Goal: Transaction & Acquisition: Purchase product/service

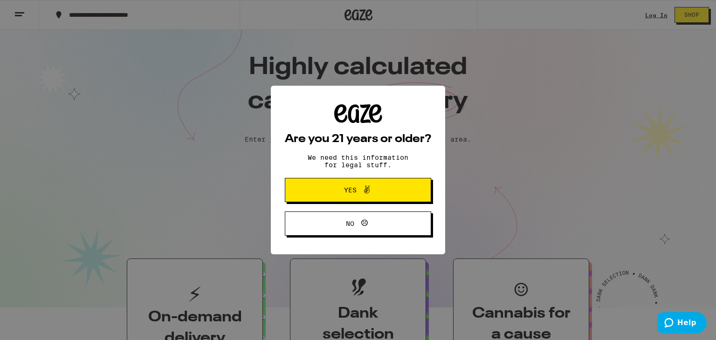
click at [386, 187] on span "Yes" at bounding box center [358, 190] width 71 height 12
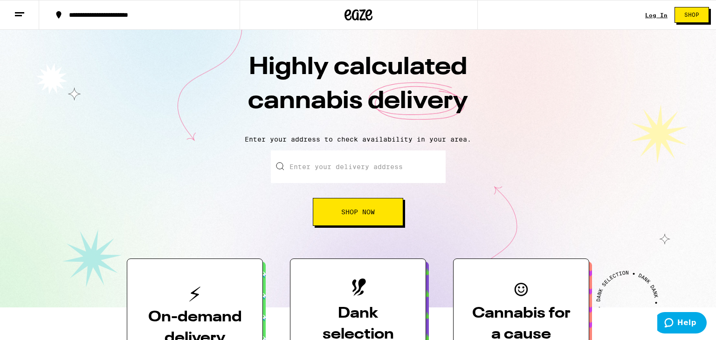
click at [363, 207] on button "Shop Now" at bounding box center [358, 212] width 90 height 28
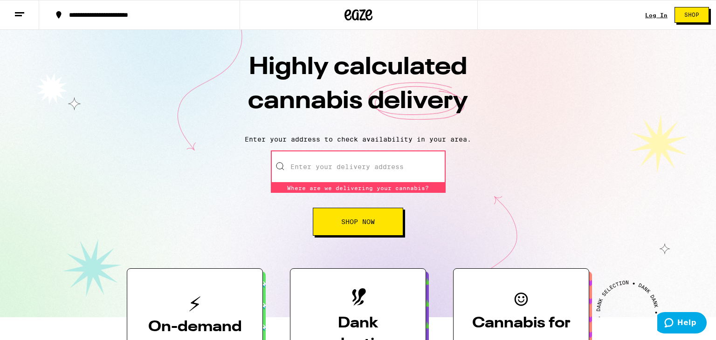
click at [336, 171] on input "Enter your delivery address" at bounding box center [358, 167] width 175 height 33
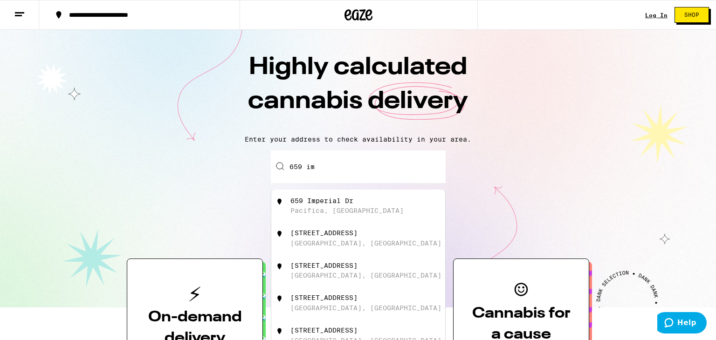
click at [330, 208] on div "Pacifica, [GEOGRAPHIC_DATA]" at bounding box center [346, 210] width 113 height 7
type input "[STREET_ADDRESS]"
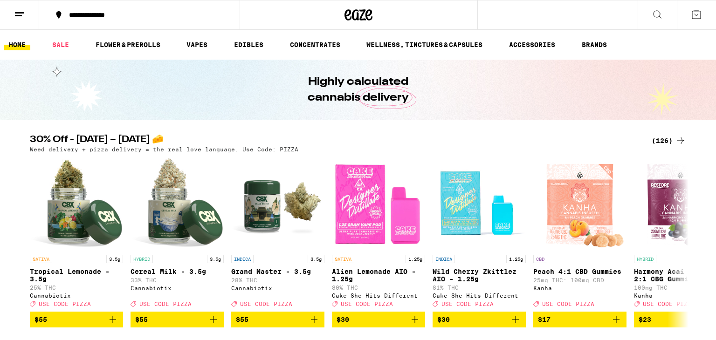
click at [263, 210] on img "Open page for Grand Master - 3.5g from Cannabiotix" at bounding box center [277, 203] width 93 height 93
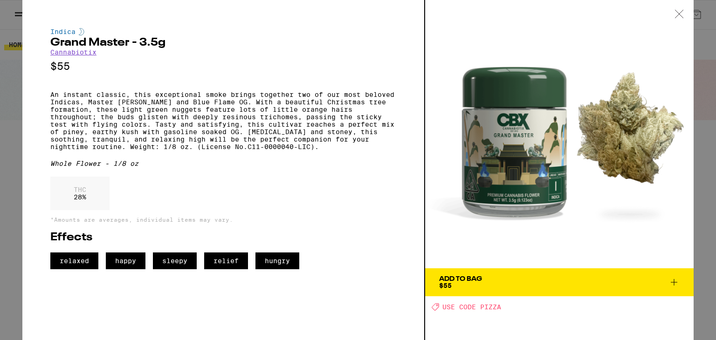
click at [263, 210] on div "THC 28 %" at bounding box center [223, 196] width 346 height 38
click at [281, 196] on div "THC 28 %" at bounding box center [223, 196] width 346 height 38
click at [508, 278] on span "Add To Bag $55" at bounding box center [559, 282] width 241 height 13
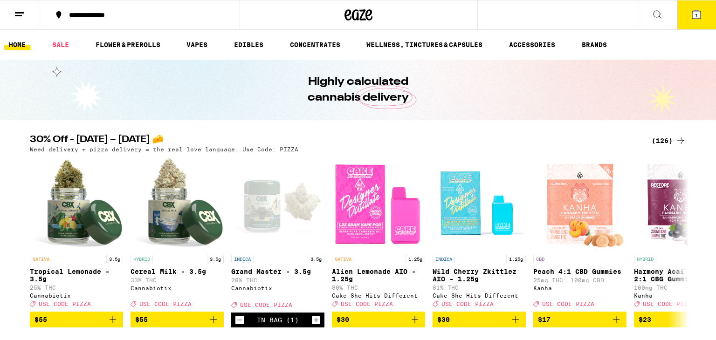
click at [664, 137] on div "(126)" at bounding box center [669, 140] width 34 height 11
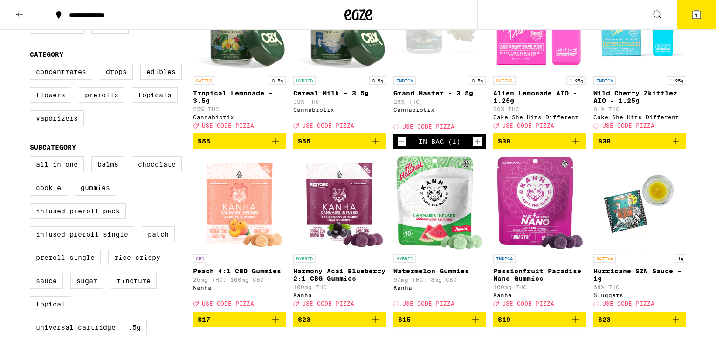
scroll to position [168, 0]
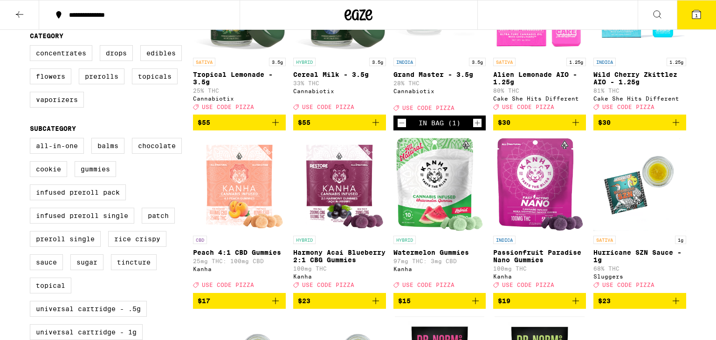
click at [407, 305] on span "$15" at bounding box center [404, 300] width 13 height 7
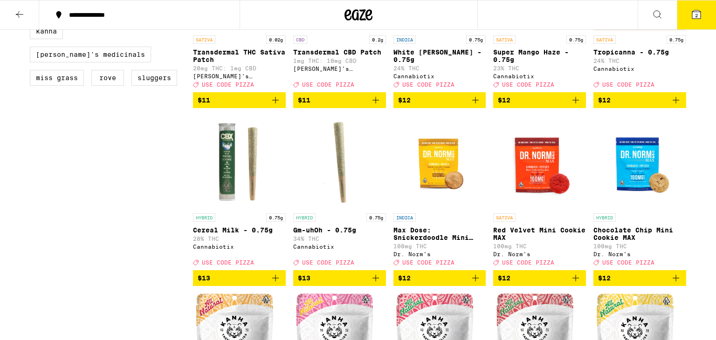
scroll to position [727, 0]
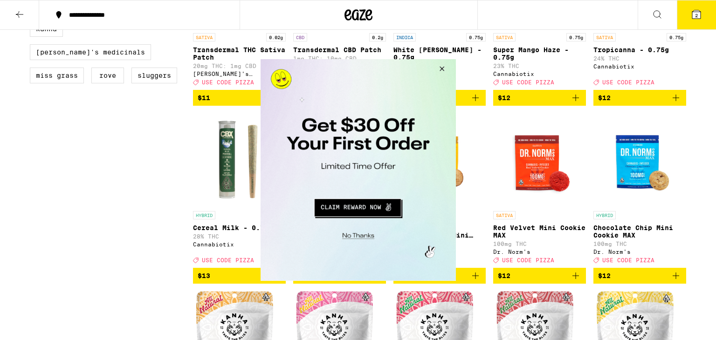
click at [355, 238] on button "Close Modal" at bounding box center [357, 235] width 190 height 14
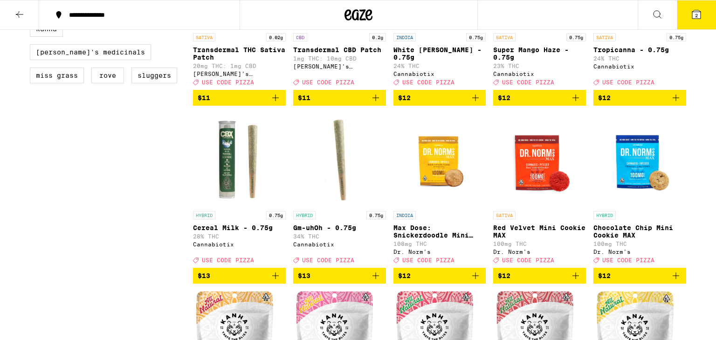
click at [236, 282] on span "$13" at bounding box center [239, 275] width 83 height 11
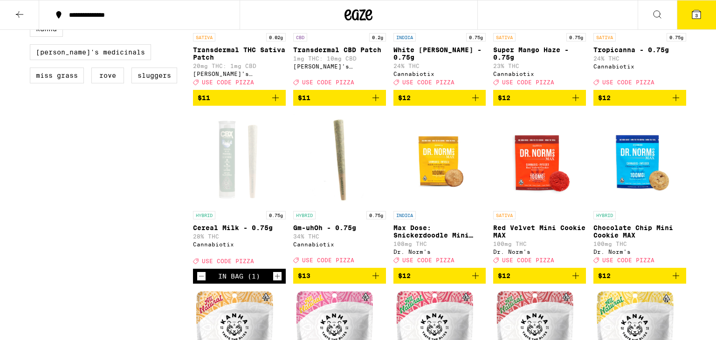
click at [274, 282] on icon "Increment" at bounding box center [277, 276] width 8 height 11
click at [315, 282] on span "$13" at bounding box center [339, 275] width 83 height 11
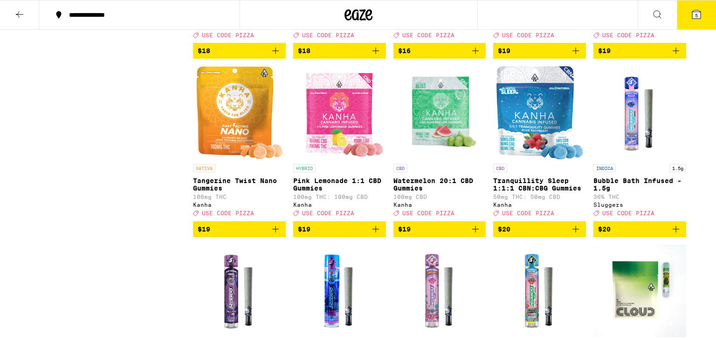
scroll to position [1660, 0]
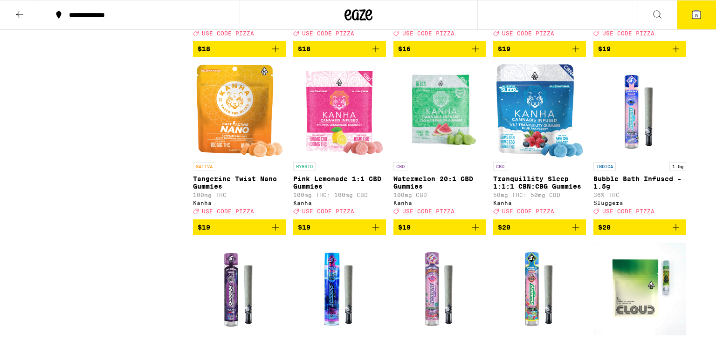
click at [512, 233] on span "$20" at bounding box center [539, 227] width 83 height 11
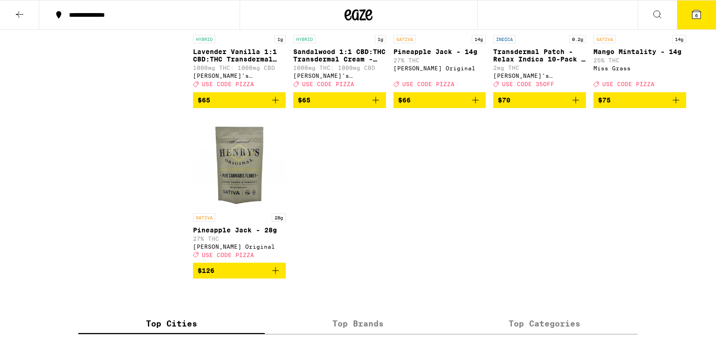
scroll to position [4489, 0]
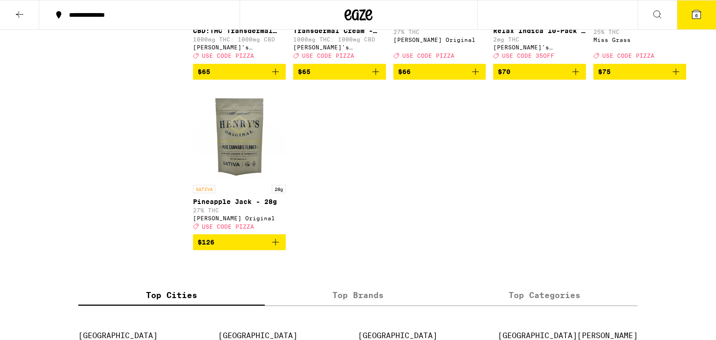
click at [22, 18] on icon at bounding box center [19, 14] width 11 height 11
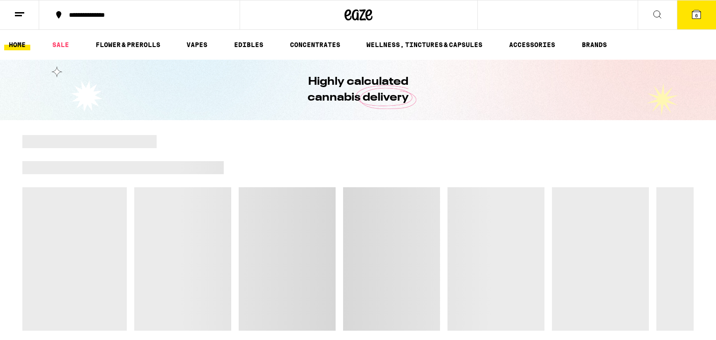
click at [22, 17] on icon at bounding box center [19, 14] width 11 height 11
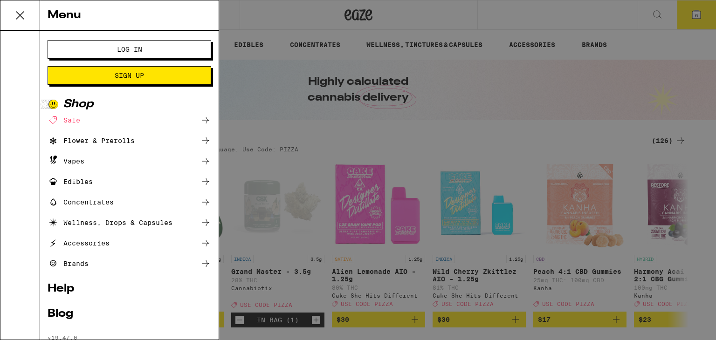
click at [94, 50] on span "Log In" at bounding box center [129, 49] width 88 height 7
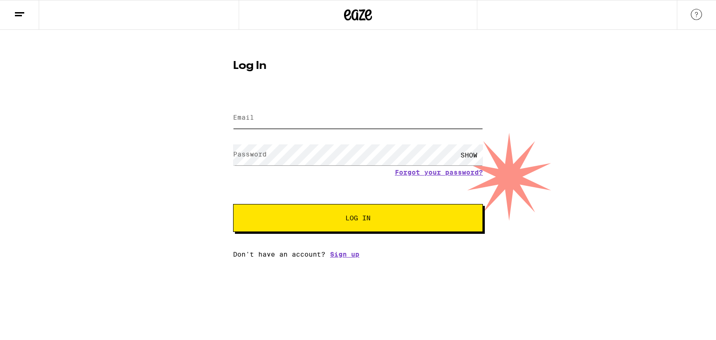
click at [245, 112] on input "Email" at bounding box center [358, 118] width 250 height 21
type input "[EMAIL_ADDRESS][DOMAIN_NAME]"
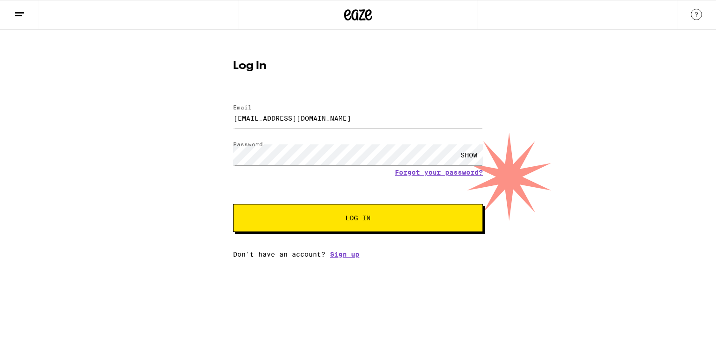
click at [306, 211] on button "Log In" at bounding box center [358, 218] width 250 height 28
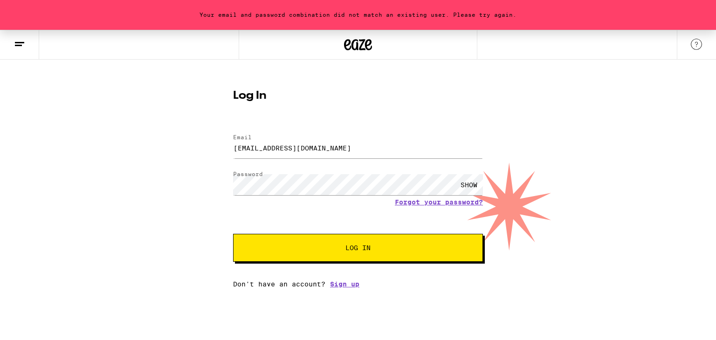
click at [465, 183] on div "SHOW" at bounding box center [469, 184] width 28 height 21
click at [334, 248] on span "Log In" at bounding box center [358, 248] width 174 height 7
click at [343, 249] on span "Log In" at bounding box center [358, 248] width 174 height 7
click at [320, 242] on button "Log In" at bounding box center [358, 248] width 250 height 28
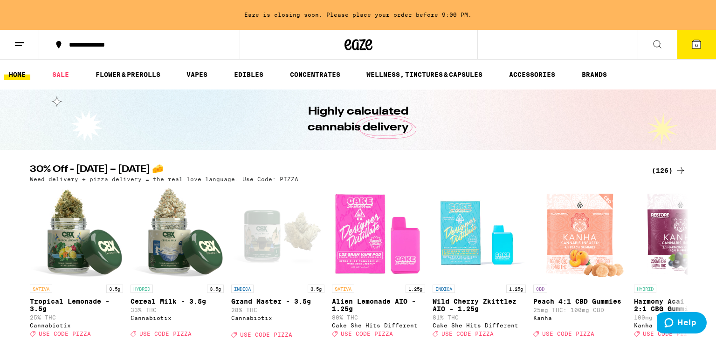
click at [696, 44] on span "6" at bounding box center [696, 45] width 3 height 6
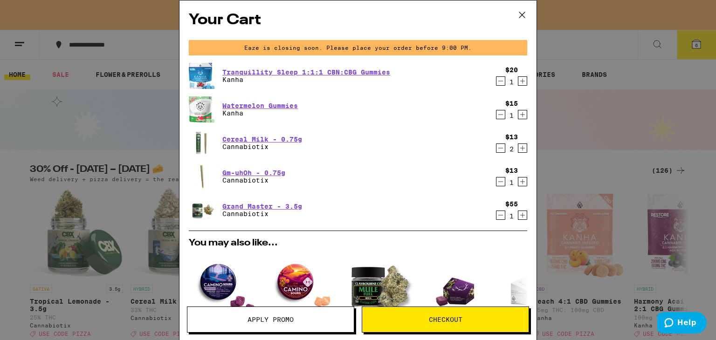
click at [294, 321] on span "Apply Promo" at bounding box center [270, 320] width 166 height 7
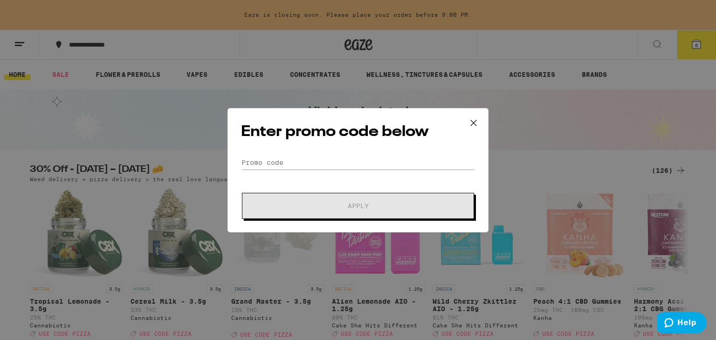
click at [310, 153] on div "Enter promo code below Promo Code Apply" at bounding box center [358, 170] width 261 height 124
click at [310, 158] on input "Promo Code" at bounding box center [358, 163] width 234 height 14
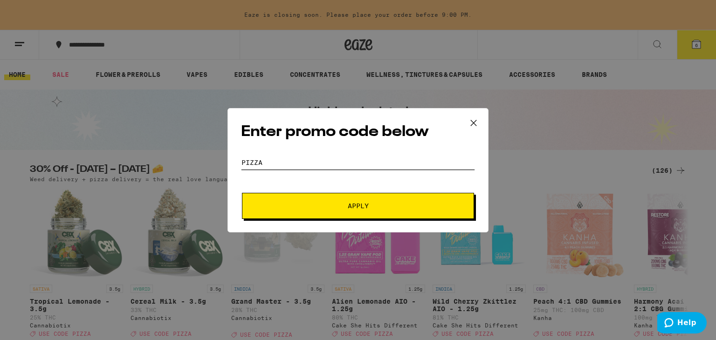
type input "pizza"
click at [334, 199] on button "Apply" at bounding box center [358, 206] width 232 height 26
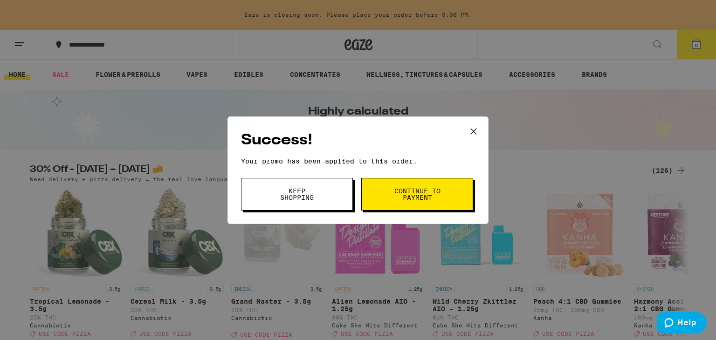
click at [375, 194] on button "Continue to payment" at bounding box center [417, 194] width 112 height 33
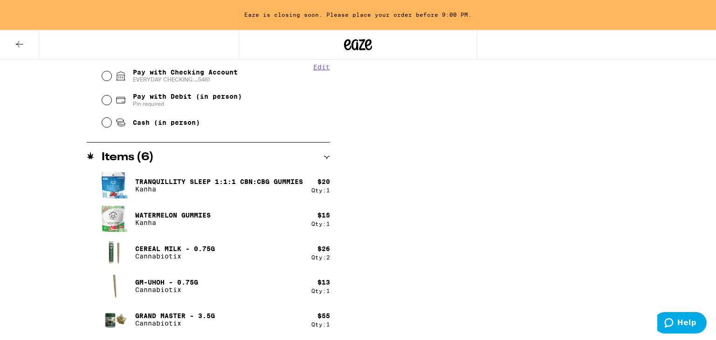
scroll to position [427, 0]
click at [19, 42] on icon at bounding box center [19, 44] width 11 height 11
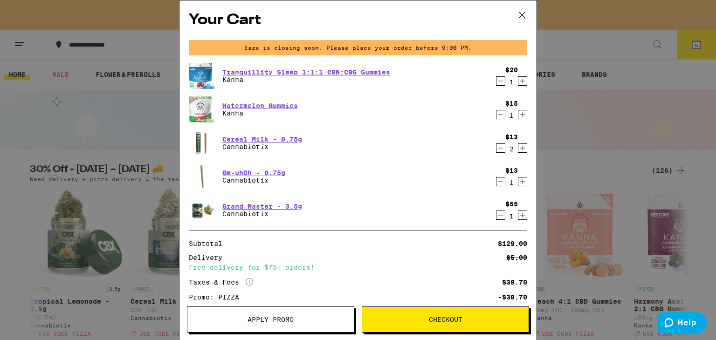
click at [520, 149] on icon "Increment" at bounding box center [522, 148] width 5 height 5
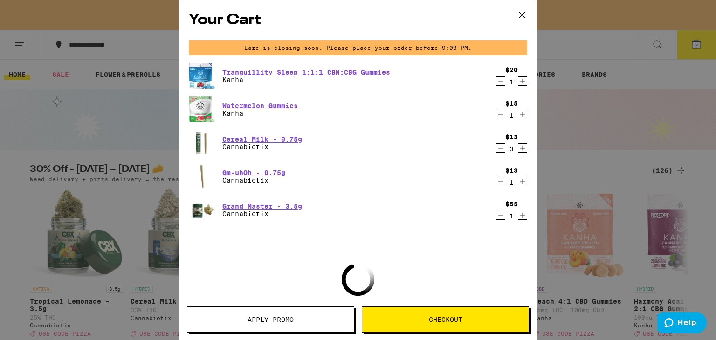
click at [523, 180] on icon "Increment" at bounding box center [522, 181] width 5 height 5
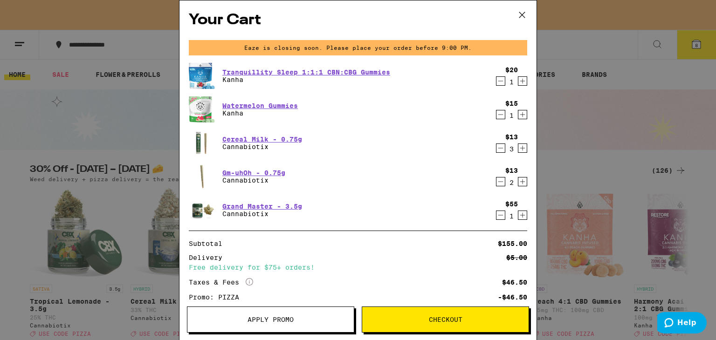
click at [447, 322] on span "Checkout" at bounding box center [446, 320] width 34 height 7
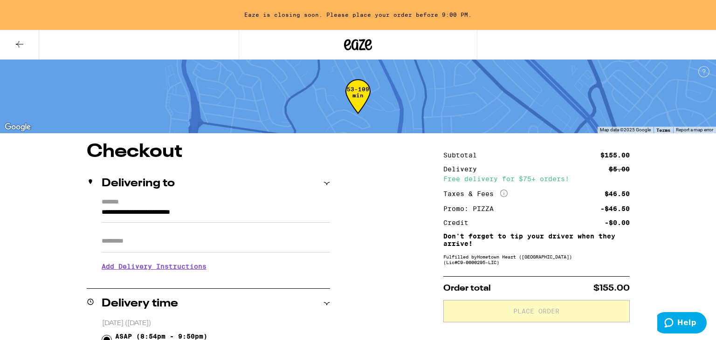
click at [170, 268] on h3 "Add Delivery Instructions" at bounding box center [216, 266] width 228 height 21
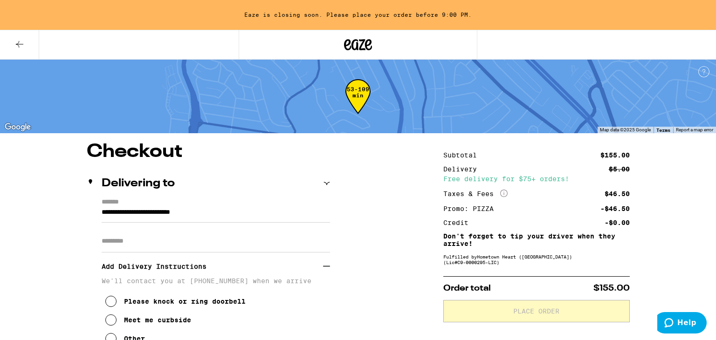
click at [112, 301] on icon at bounding box center [110, 301] width 11 height 11
click at [113, 317] on button "Meet me curbside" at bounding box center [148, 320] width 86 height 19
click at [112, 307] on icon at bounding box center [110, 301] width 11 height 11
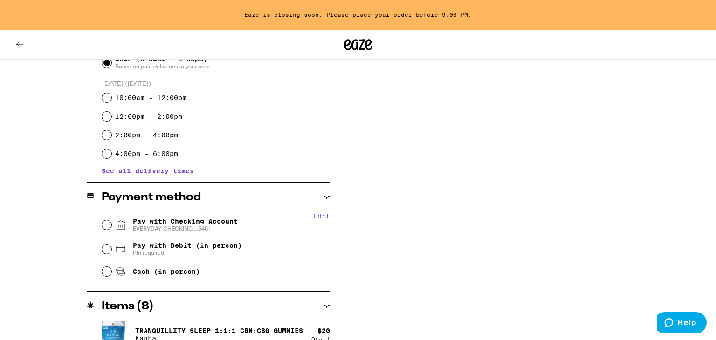
scroll to position [373, 0]
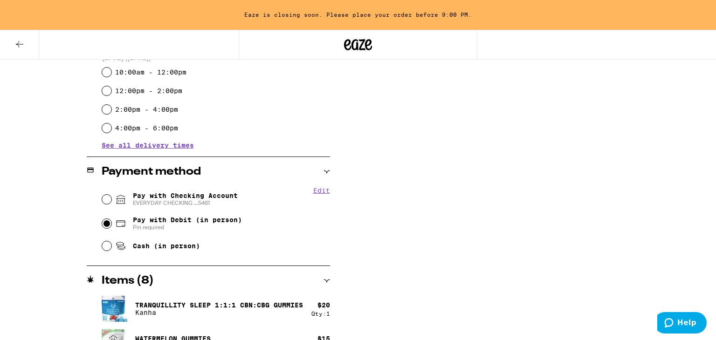
click at [109, 225] on input "Pay with Debit (in person) Pin required" at bounding box center [106, 223] width 9 height 9
radio input "true"
click at [21, 43] on icon at bounding box center [19, 44] width 11 height 11
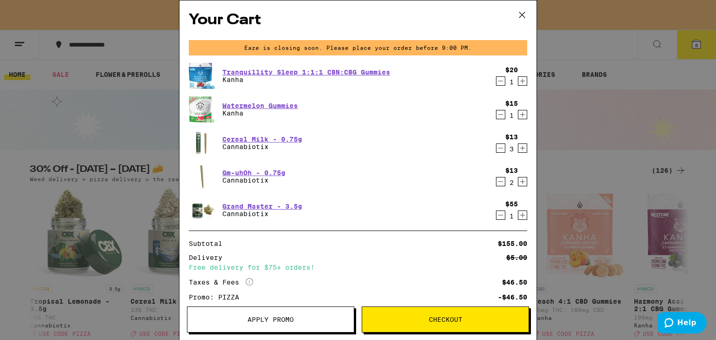
click at [524, 14] on icon at bounding box center [522, 15] width 14 height 14
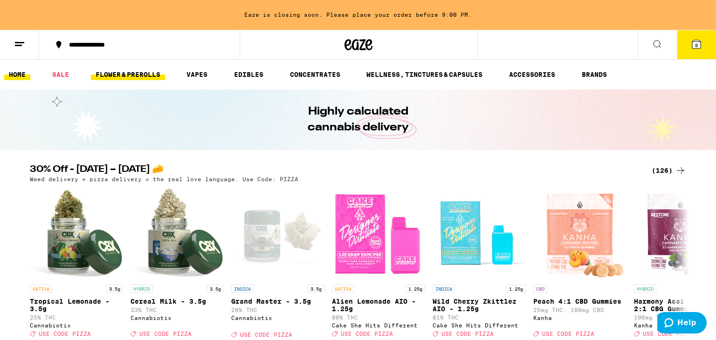
click at [115, 76] on link "FLOWER & PREROLLS" at bounding box center [128, 74] width 74 height 11
click at [115, 77] on link "FLOWER & PREROLLS" at bounding box center [128, 74] width 74 height 11
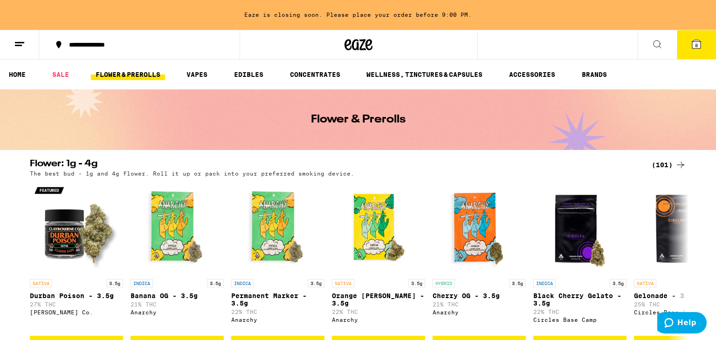
click at [115, 77] on link "FLOWER & PREROLLS" at bounding box center [128, 74] width 74 height 11
click at [637, 135] on div "Flower & Prerolls" at bounding box center [358, 120] width 716 height 61
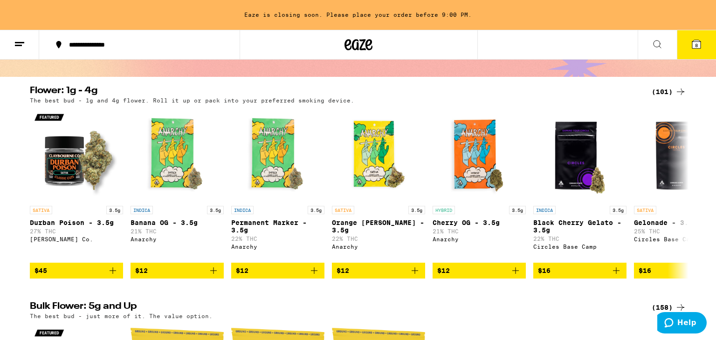
scroll to position [56, 0]
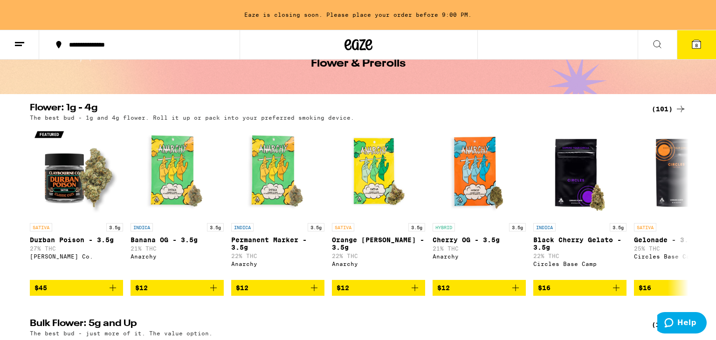
click at [663, 108] on div "(101)" at bounding box center [669, 108] width 34 height 11
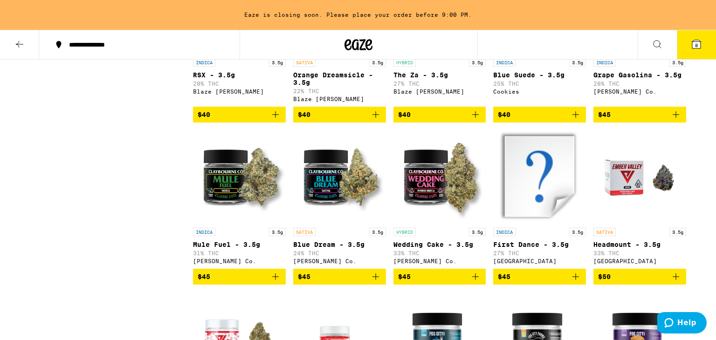
scroll to position [1585, 0]
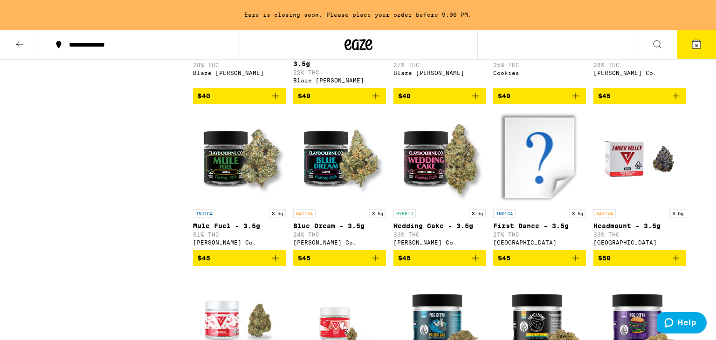
click at [231, 266] on button "$45" at bounding box center [239, 258] width 93 height 16
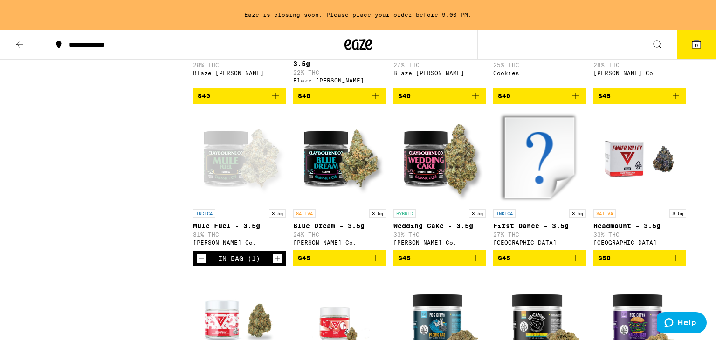
click at [697, 41] on icon at bounding box center [696, 44] width 8 height 8
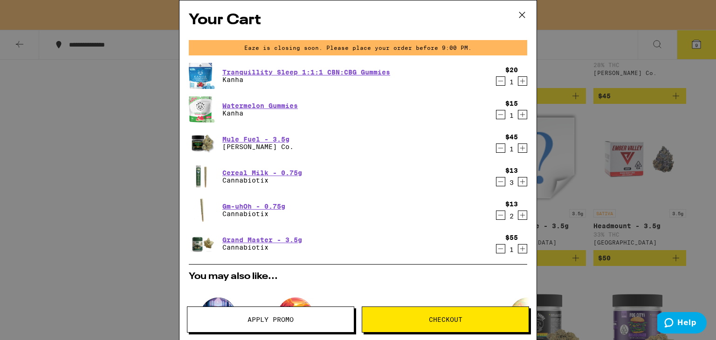
click at [421, 178] on div "Cereal Milk - 0.75g Cannabiotix" at bounding box center [340, 177] width 303 height 26
click at [520, 184] on icon "Increment" at bounding box center [522, 181] width 8 height 11
click at [524, 217] on icon "Increment" at bounding box center [522, 215] width 8 height 11
click at [500, 183] on icon "Decrement" at bounding box center [500, 181] width 8 height 11
click at [496, 187] on icon "Decrement" at bounding box center [500, 181] width 8 height 11
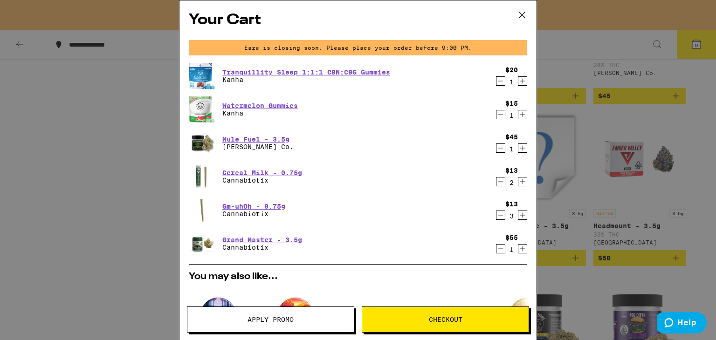
click at [501, 215] on icon "Decrement" at bounding box center [500, 215] width 5 height 0
click at [434, 310] on button "Checkout" at bounding box center [445, 320] width 167 height 26
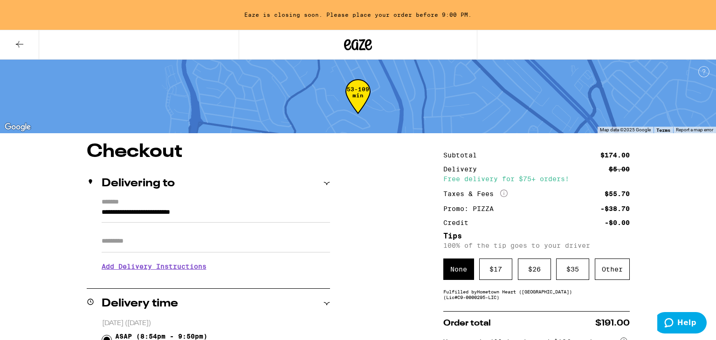
click at [618, 300] on div "Fulfilled by Hometown Heart ([GEOGRAPHIC_DATA]) (Lic# C9-0000295-LIC )" at bounding box center [536, 294] width 186 height 11
click at [613, 276] on div "Other" at bounding box center [612, 269] width 35 height 21
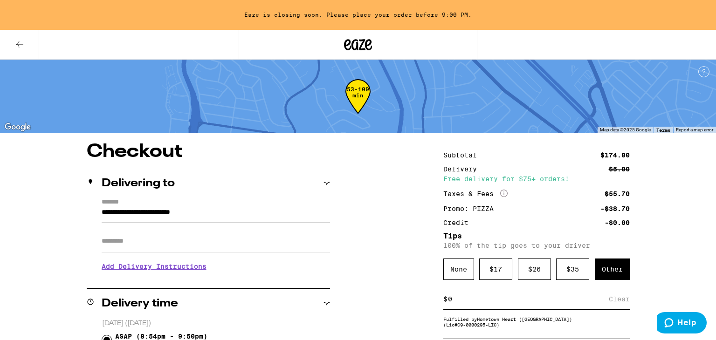
click at [531, 293] on div "$ Clear" at bounding box center [536, 299] width 186 height 21
click at [462, 269] on div "None" at bounding box center [458, 269] width 31 height 21
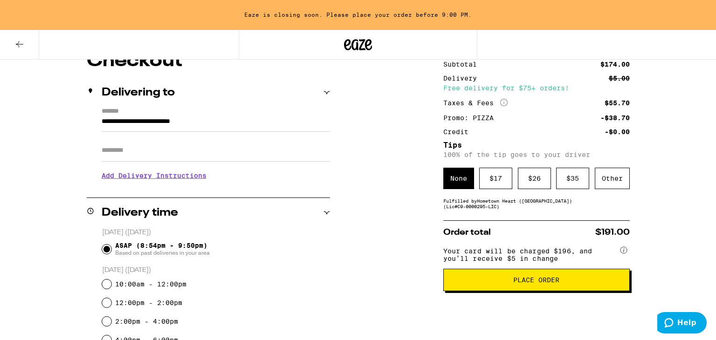
scroll to position [93, 0]
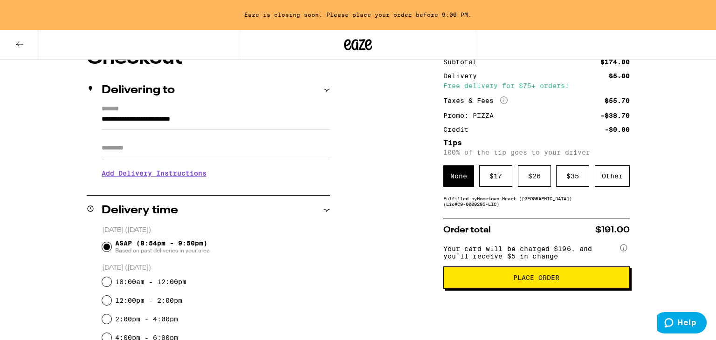
click at [192, 177] on h3 "Add Delivery Instructions" at bounding box center [216, 173] width 228 height 21
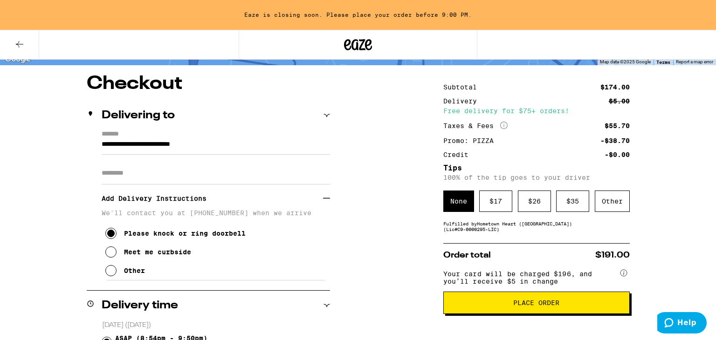
scroll to position [64, 0]
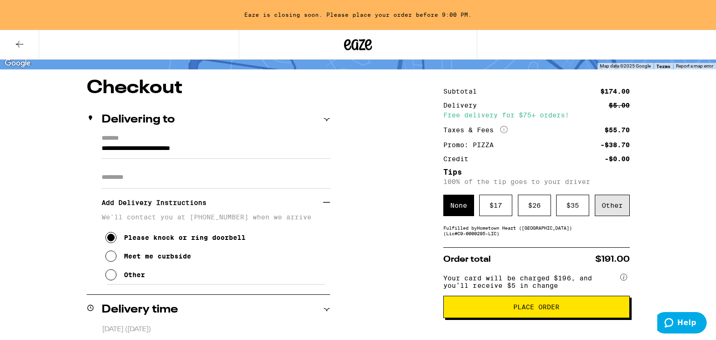
click at [600, 203] on div "Other" at bounding box center [612, 205] width 35 height 21
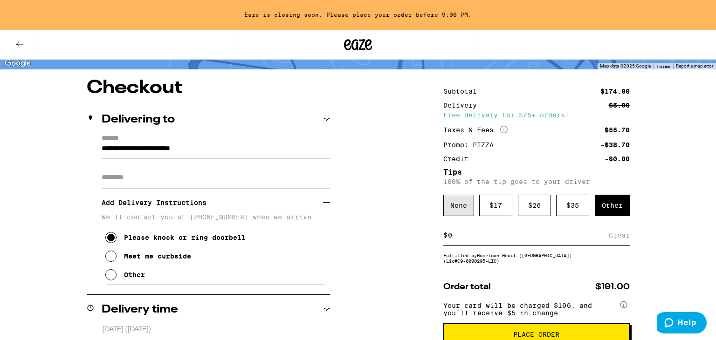
click at [456, 206] on div "None" at bounding box center [458, 205] width 31 height 21
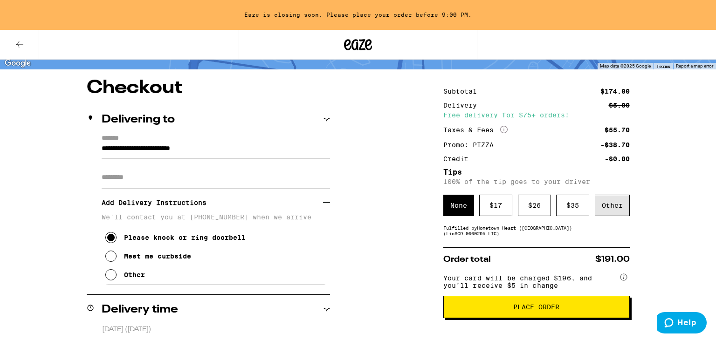
click at [603, 205] on div "Other" at bounding box center [612, 205] width 35 height 21
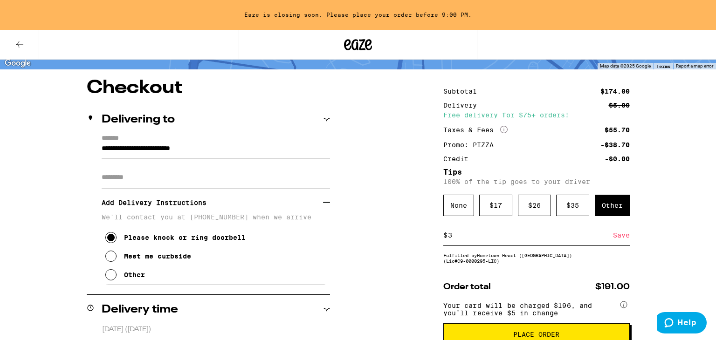
type input "3"
click at [614, 204] on div "Other" at bounding box center [612, 205] width 35 height 21
click at [468, 240] on input at bounding box center [528, 235] width 161 height 8
type input "3"
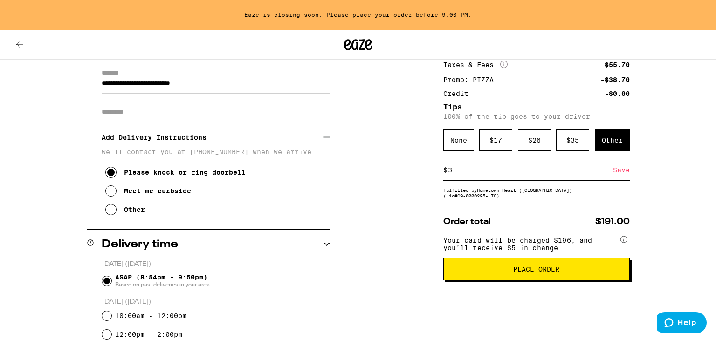
scroll to position [133, 0]
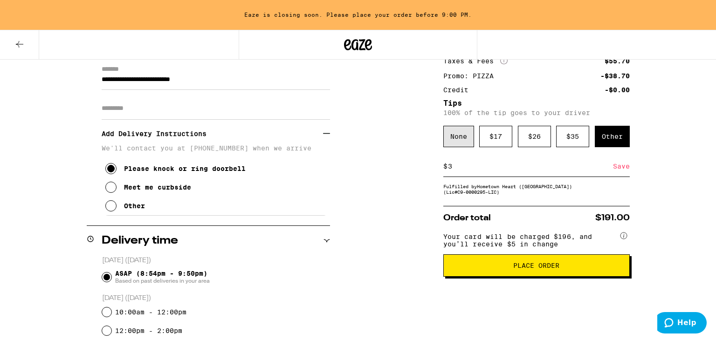
click at [453, 138] on div "None" at bounding box center [458, 136] width 31 height 21
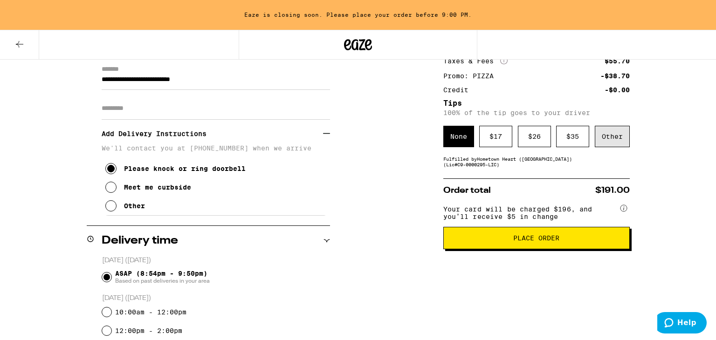
click at [606, 131] on div "Other" at bounding box center [612, 136] width 35 height 21
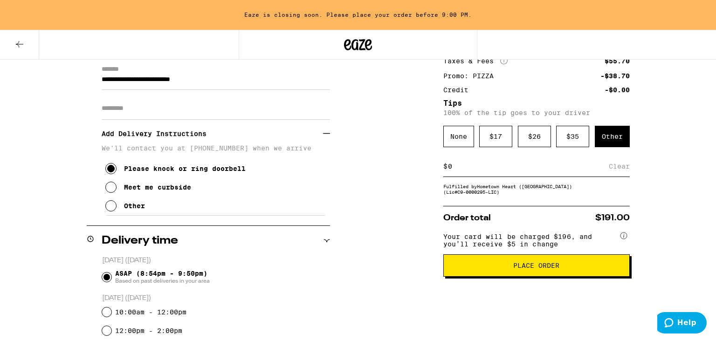
click at [476, 166] on input at bounding box center [528, 166] width 161 height 8
type input "2"
click at [452, 131] on div "None" at bounding box center [458, 136] width 31 height 21
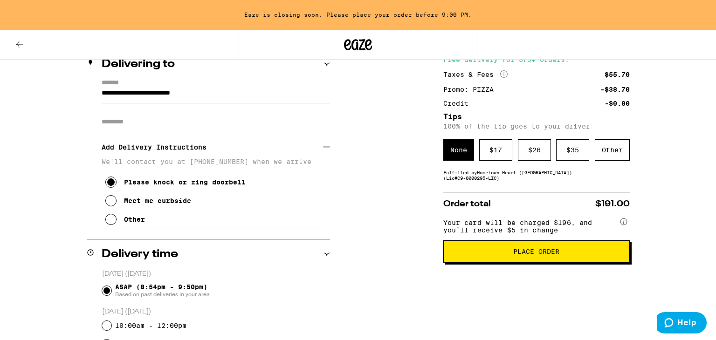
scroll to position [120, 0]
click at [16, 42] on icon at bounding box center [19, 44] width 11 height 11
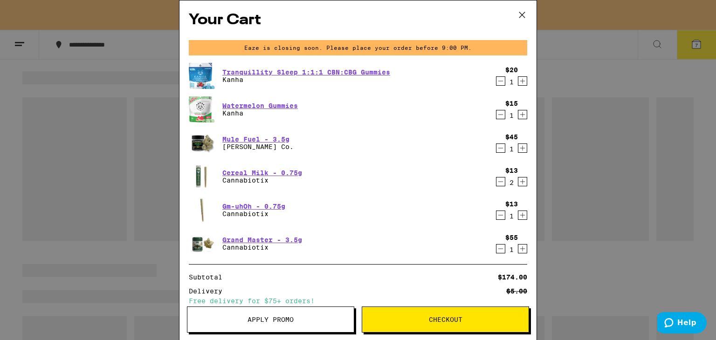
click at [521, 213] on icon "Increment" at bounding box center [522, 215] width 8 height 11
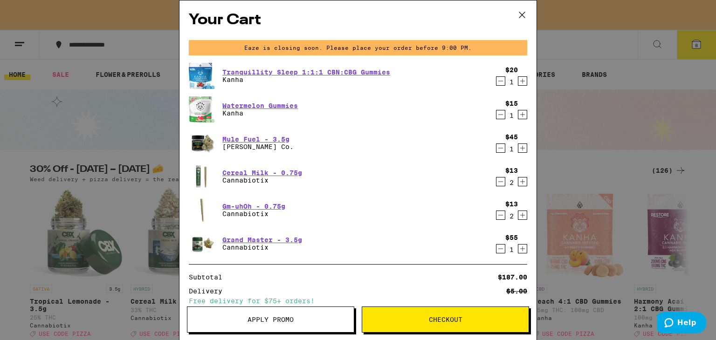
click at [411, 312] on button "Checkout" at bounding box center [445, 320] width 167 height 26
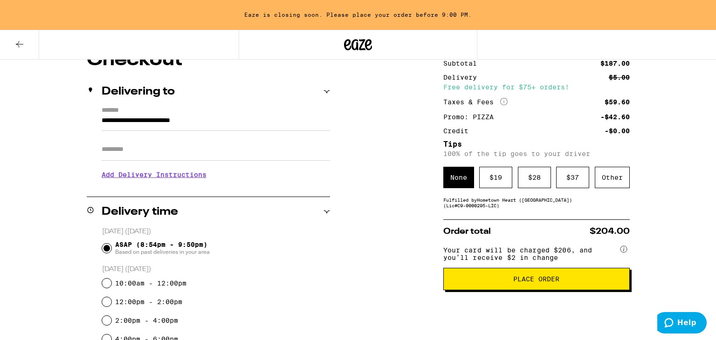
scroll to position [93, 0]
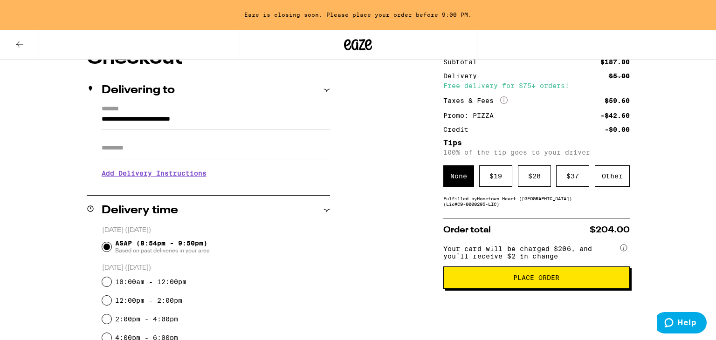
click at [469, 278] on button "Place Order" at bounding box center [536, 278] width 186 height 22
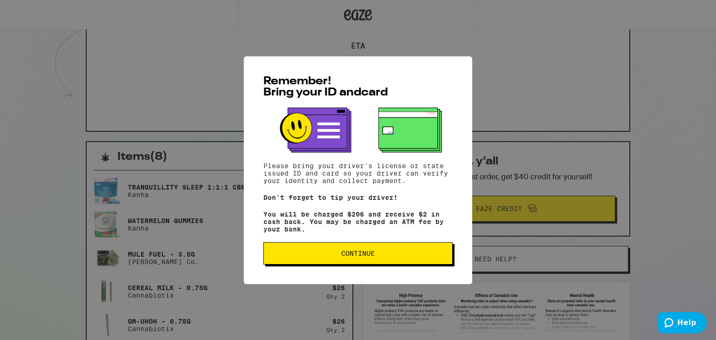
click at [418, 259] on button "Continue" at bounding box center [357, 253] width 189 height 22
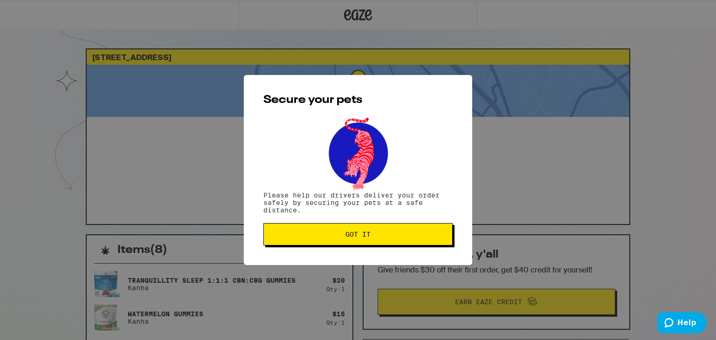
click at [386, 235] on span "Got it" at bounding box center [357, 234] width 173 height 7
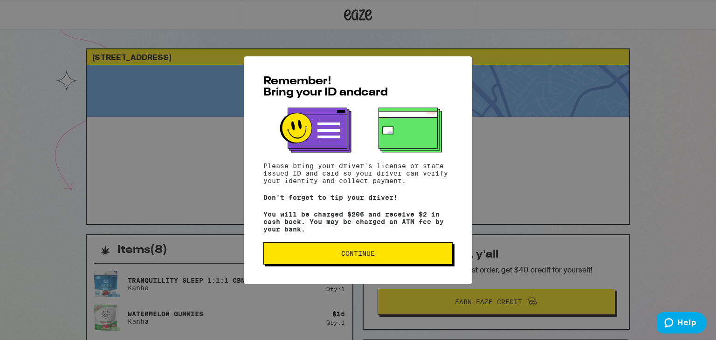
click at [292, 251] on button "Continue" at bounding box center [357, 253] width 189 height 22
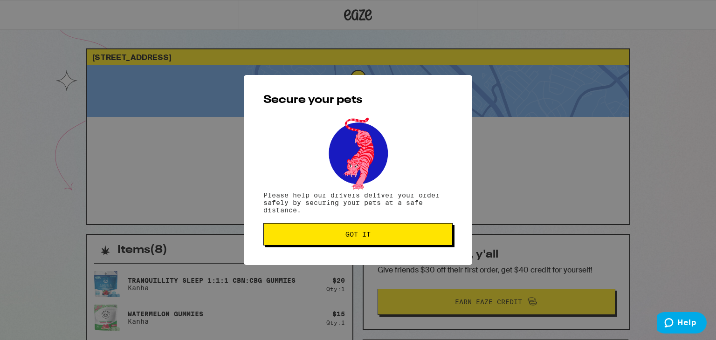
click at [303, 242] on button "Got it" at bounding box center [357, 234] width 189 height 22
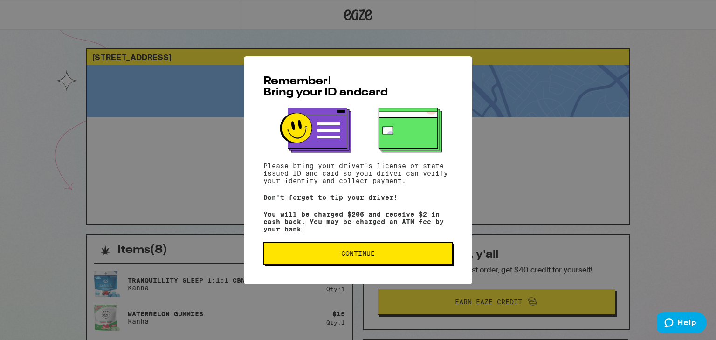
click at [352, 256] on span "Continue" at bounding box center [358, 253] width 34 height 7
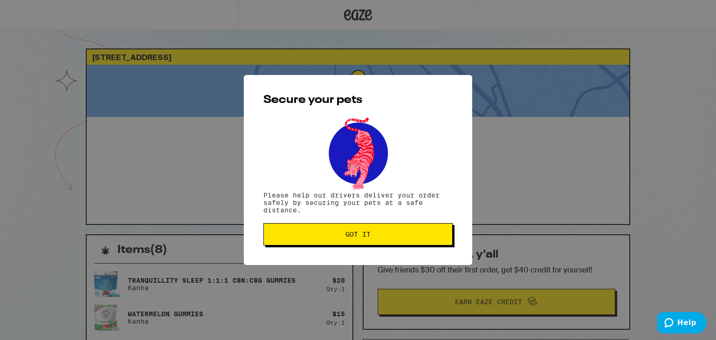
click at [356, 240] on button "Got it" at bounding box center [357, 234] width 189 height 22
